Goal: Task Accomplishment & Management: Use online tool/utility

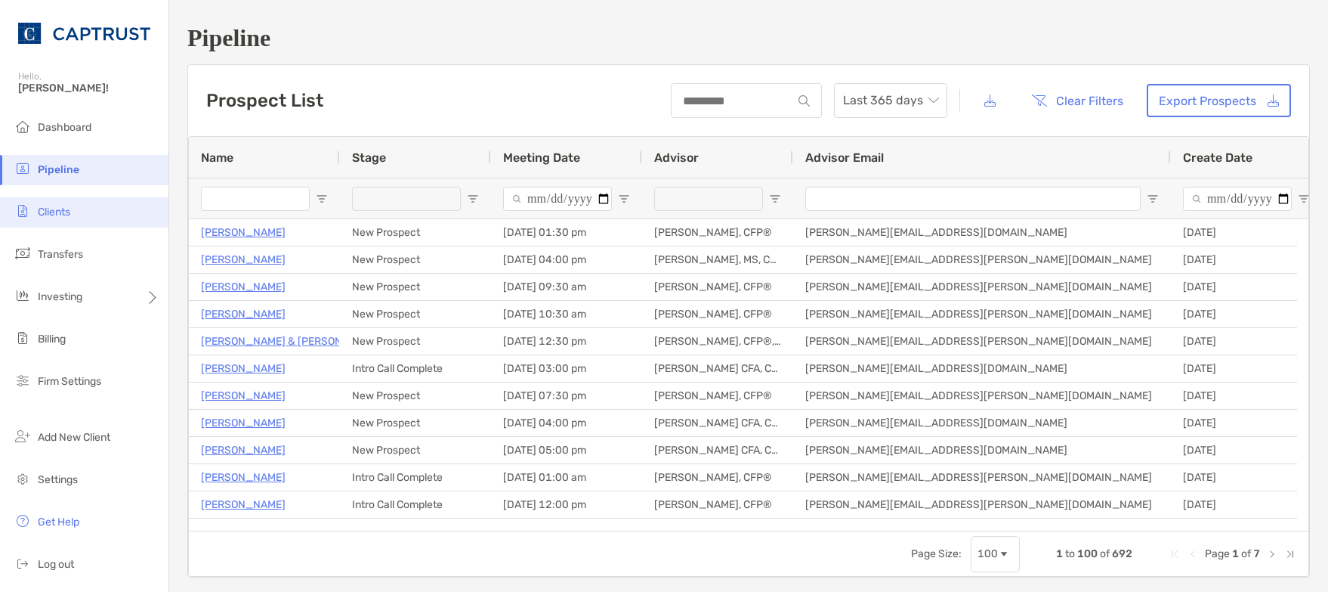
drag, startPoint x: 76, startPoint y: 210, endPoint x: 103, endPoint y: 212, distance: 26.5
click at [76, 210] on li "Clients" at bounding box center [84, 212] width 168 height 30
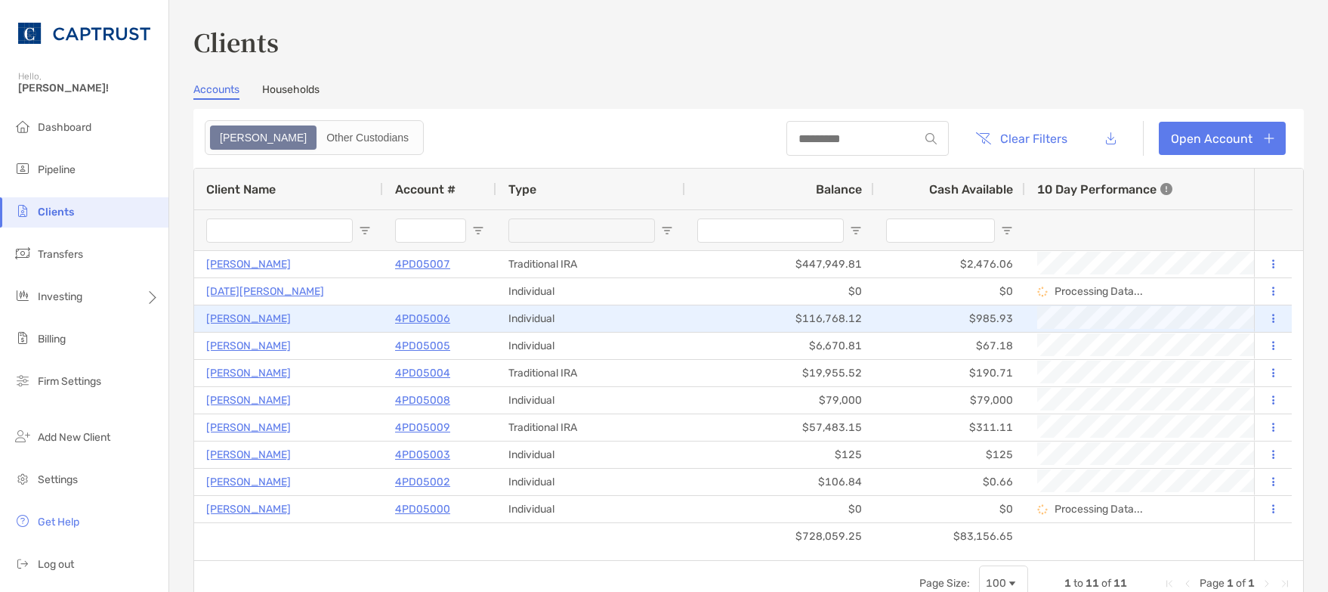
click at [255, 320] on p "[PERSON_NAME]" at bounding box center [248, 318] width 85 height 19
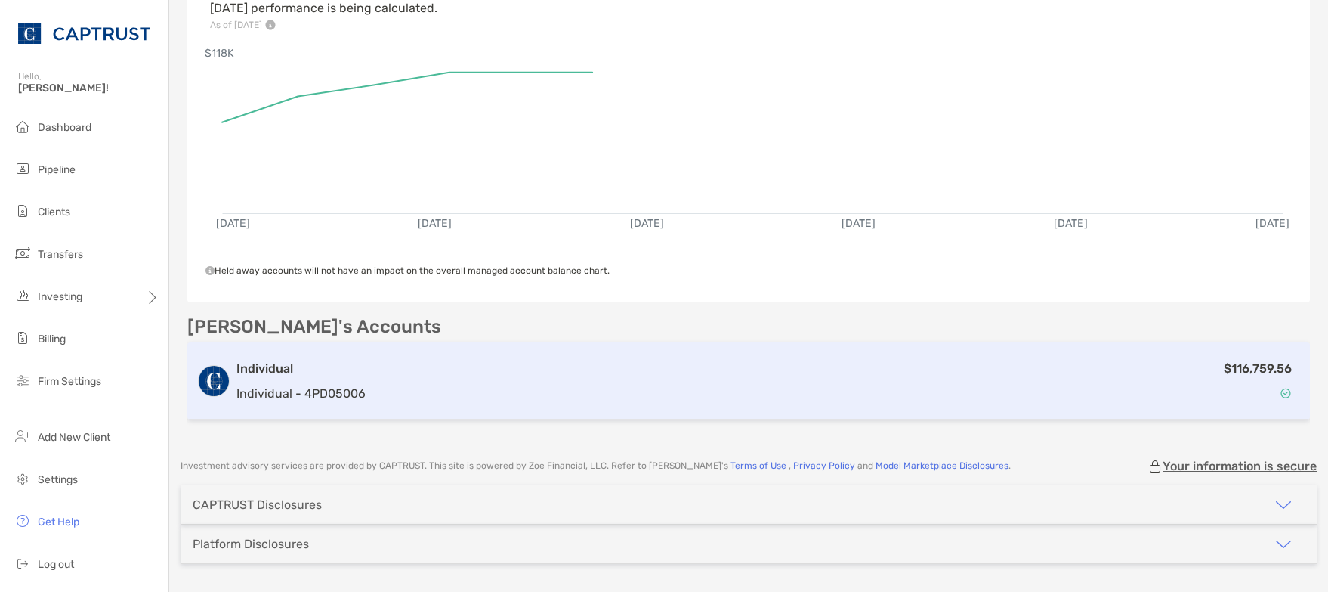
scroll to position [284, 0]
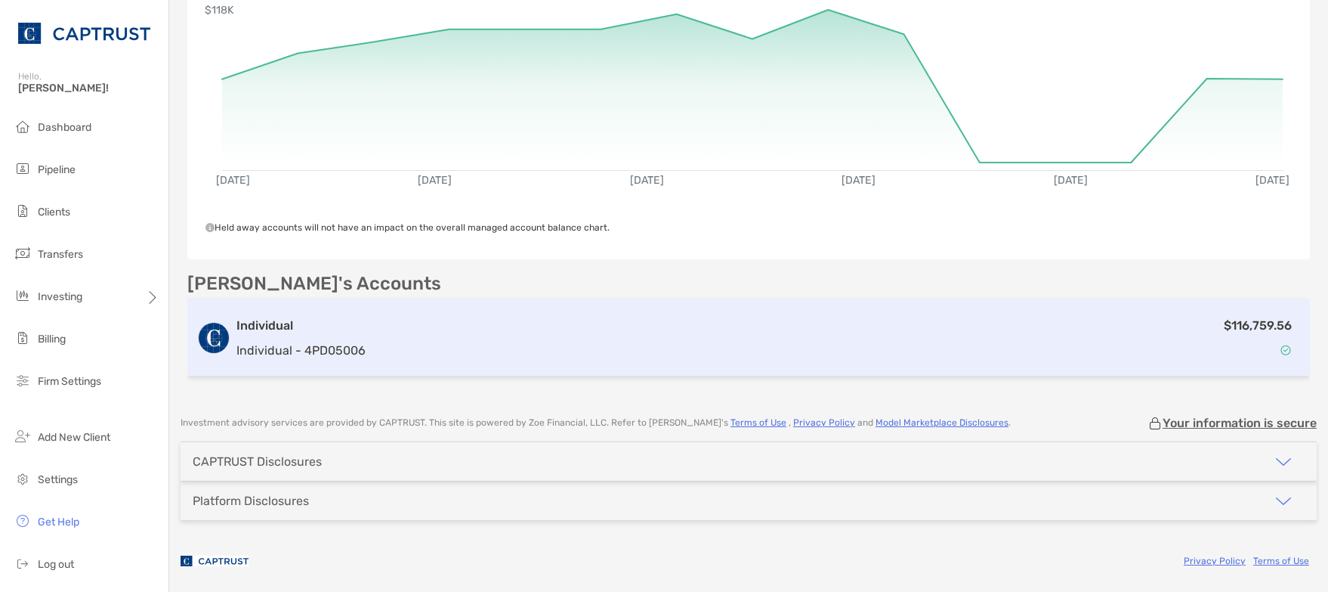
click at [270, 344] on p "Individual - 4PD05006" at bounding box center [300, 350] width 129 height 19
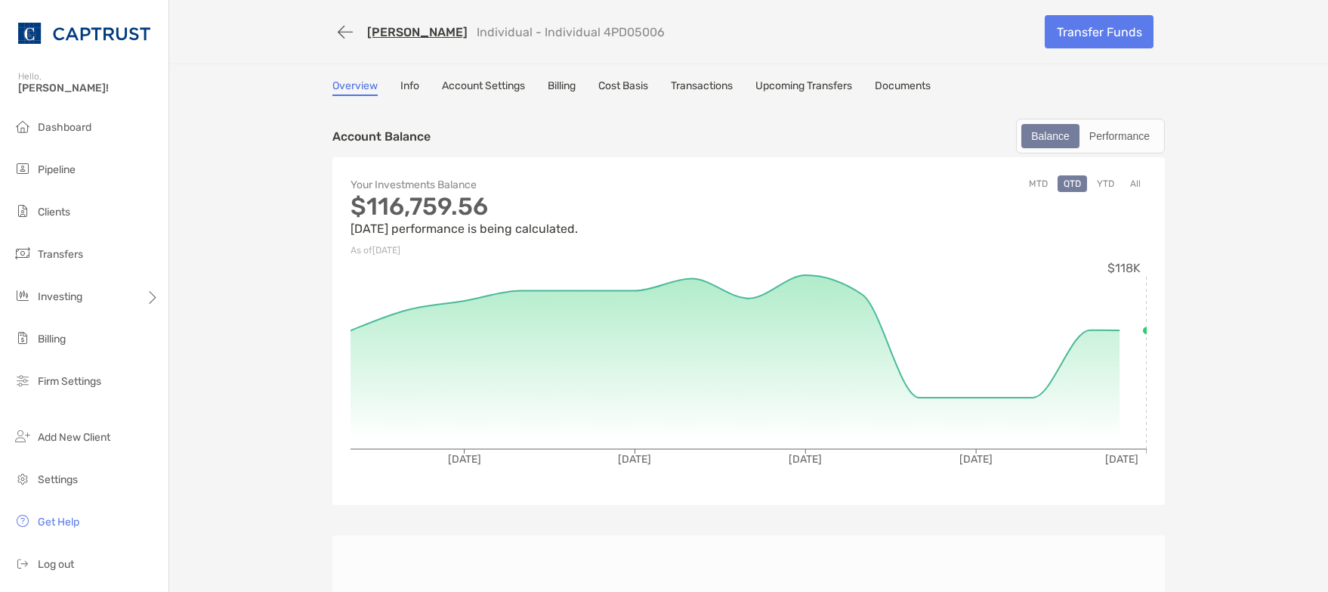
click at [900, 85] on link "Documents" at bounding box center [903, 87] width 56 height 17
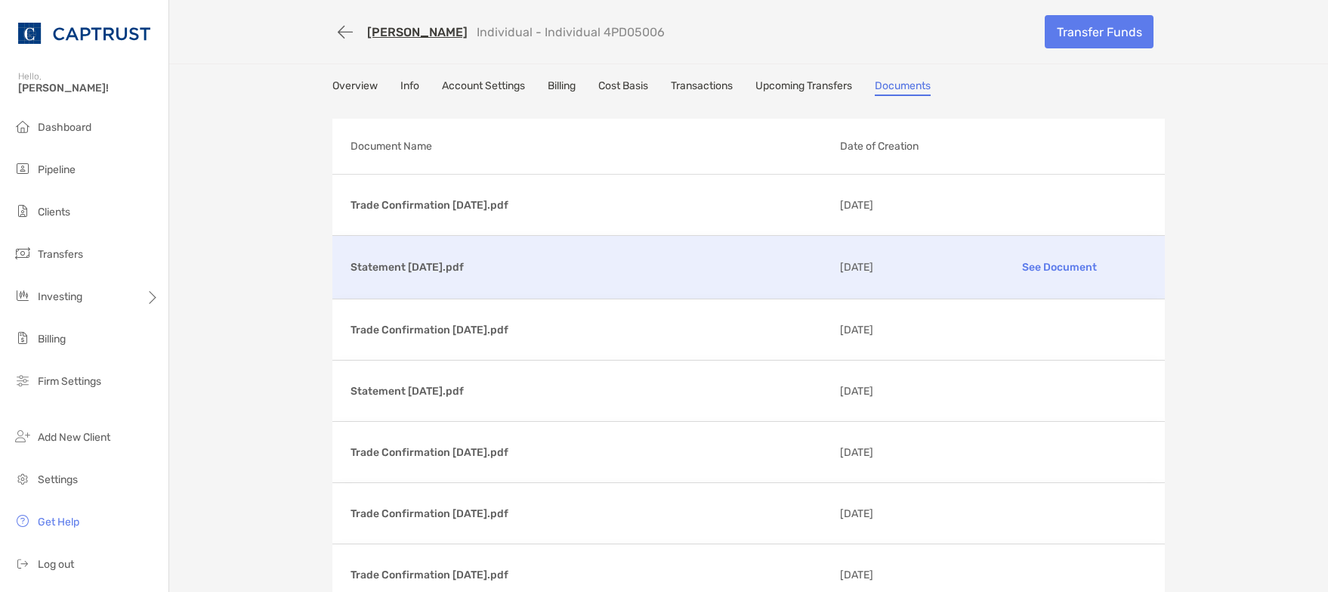
click at [432, 269] on p "Statement [DATE].pdf" at bounding box center [589, 267] width 477 height 19
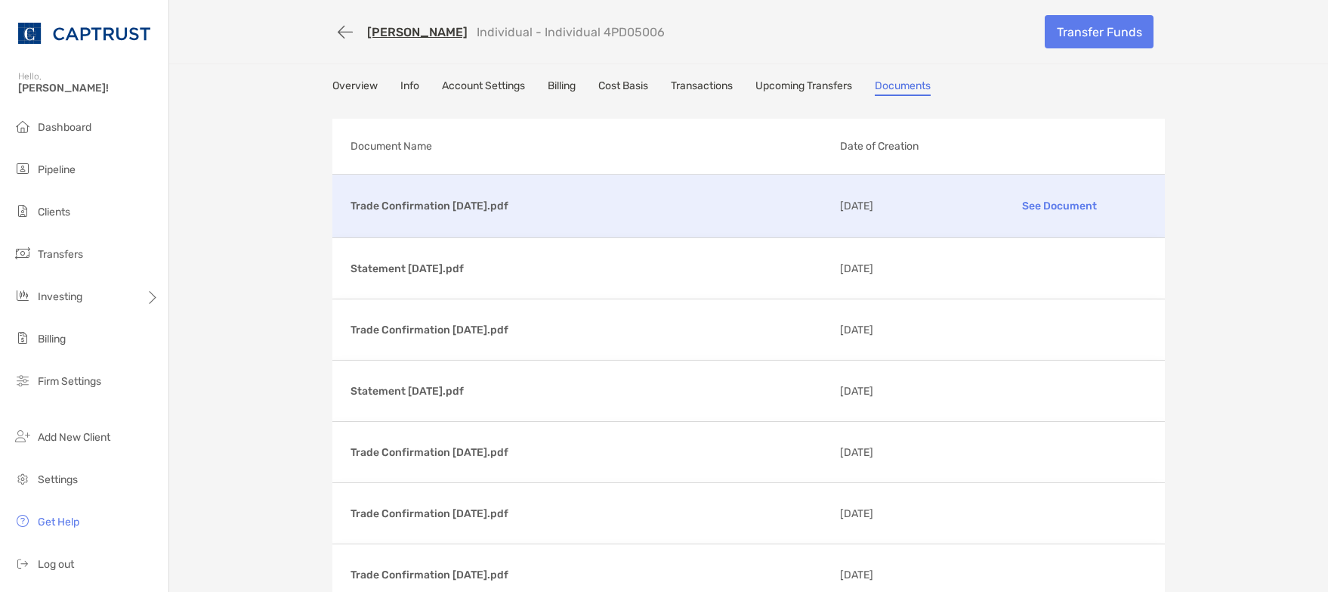
click at [415, 204] on p "Trade Confirmation [DATE].pdf" at bounding box center [589, 205] width 477 height 19
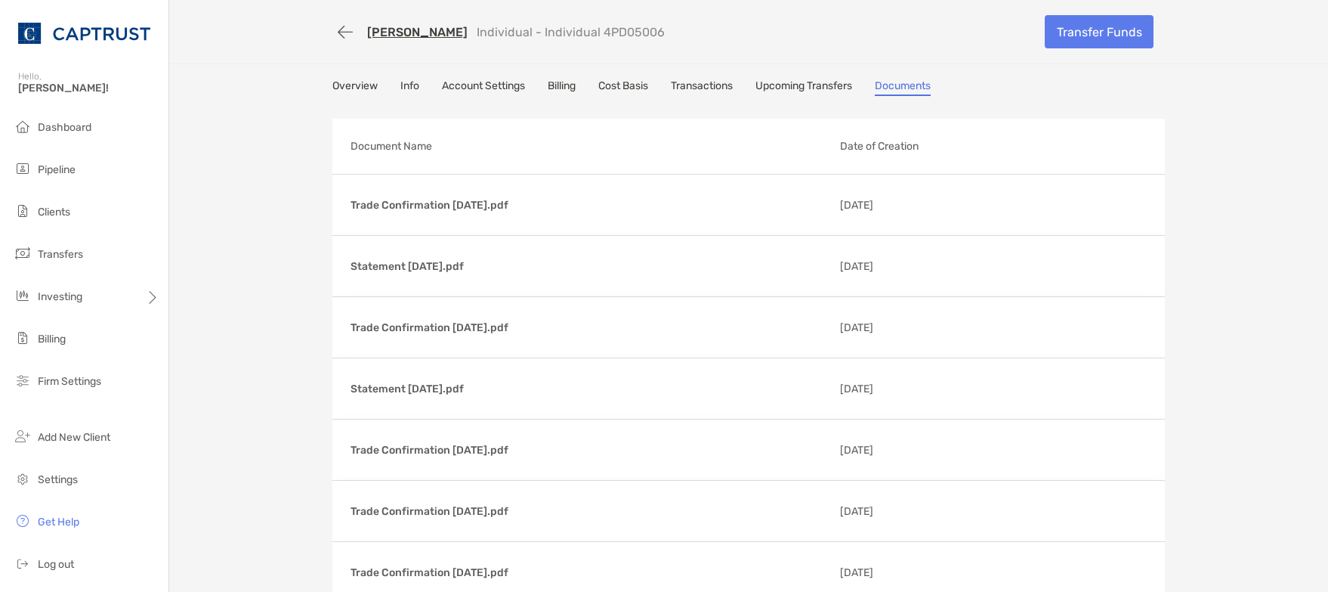
click at [344, 88] on link "Overview" at bounding box center [354, 87] width 45 height 17
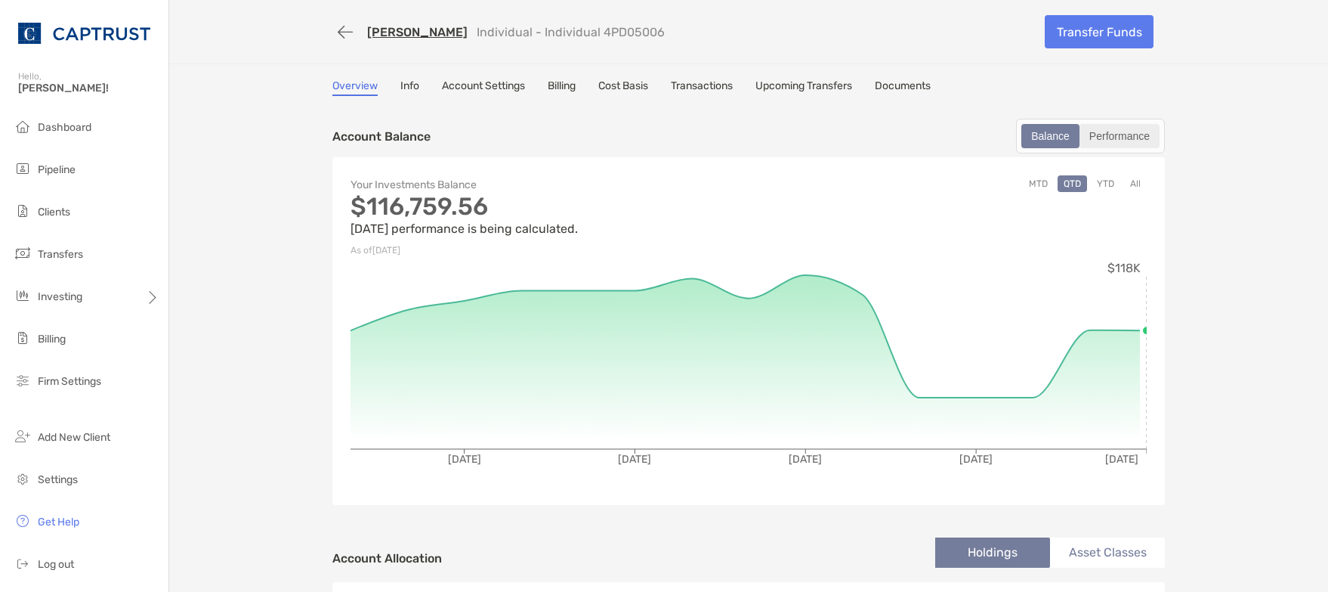
click at [1112, 134] on div "Performance" at bounding box center [1119, 135] width 77 height 21
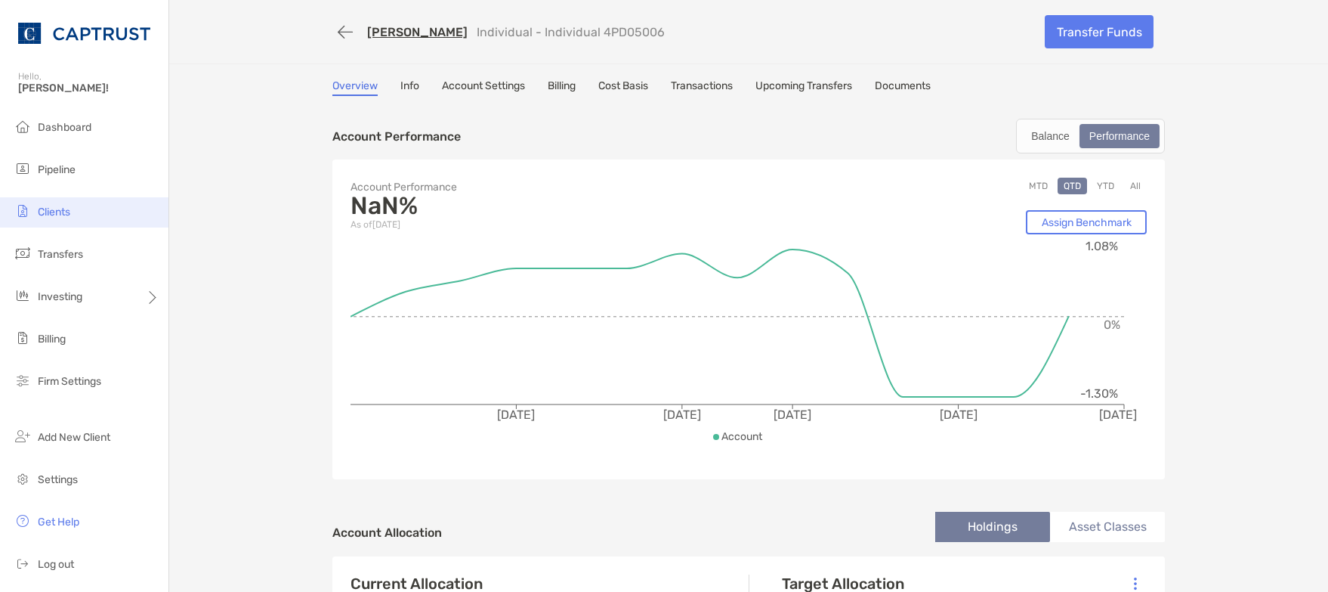
click at [46, 207] on span "Clients" at bounding box center [54, 211] width 32 height 13
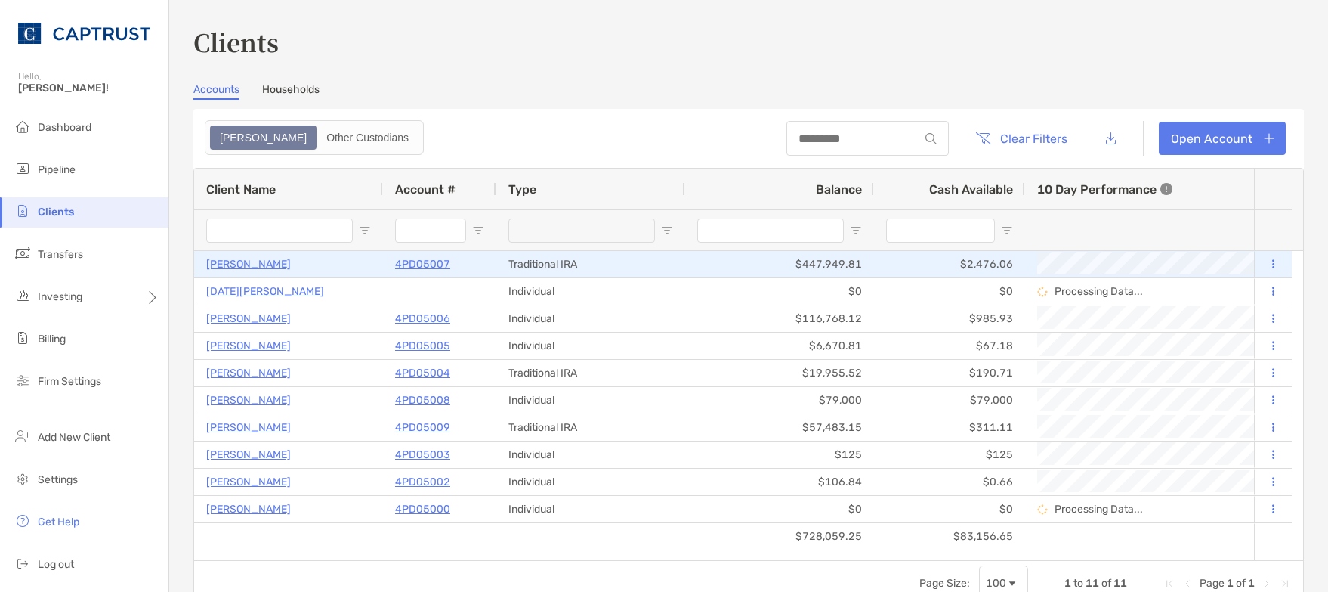
click at [1272, 267] on icon at bounding box center [1273, 264] width 2 height 10
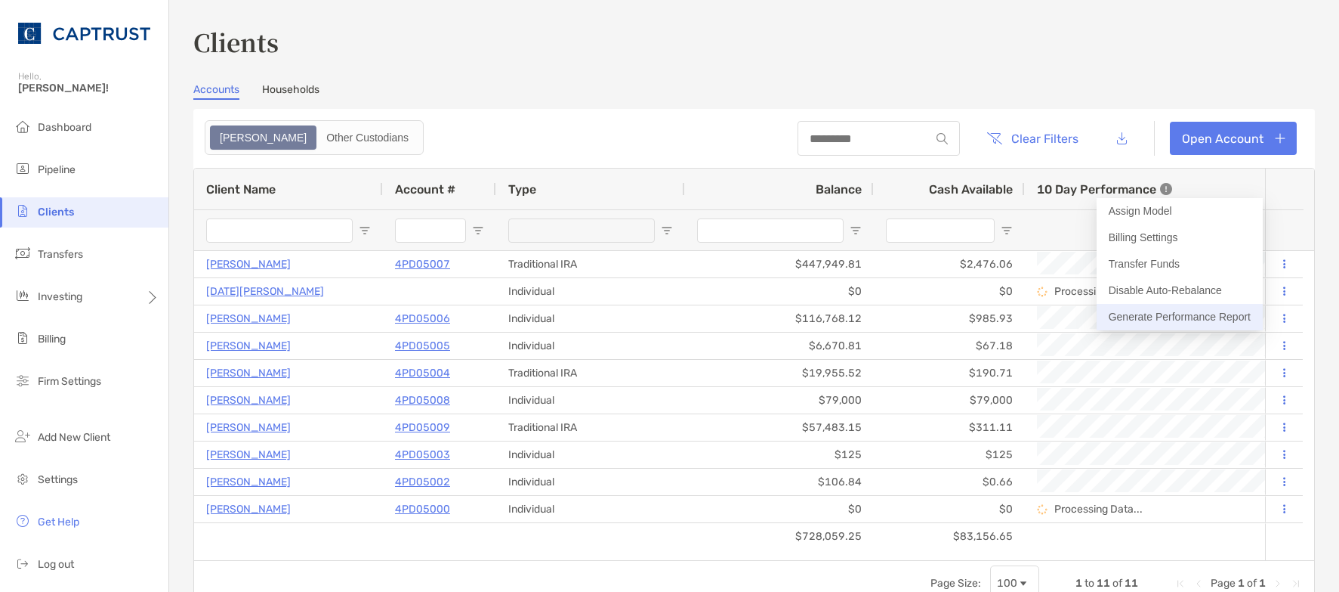
click at [1191, 314] on button "Generate Performance Report" at bounding box center [1180, 317] width 166 height 26
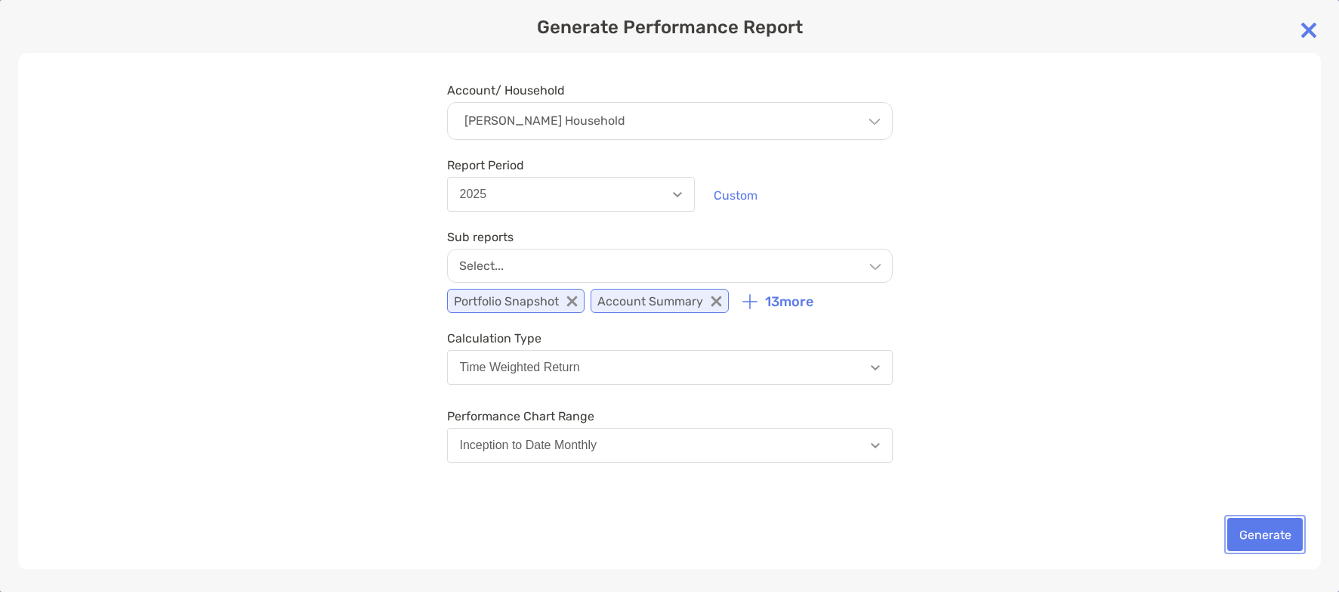
click at [1259, 534] on button "Generate" at bounding box center [1266, 533] width 76 height 33
